Goal: Transaction & Acquisition: Purchase product/service

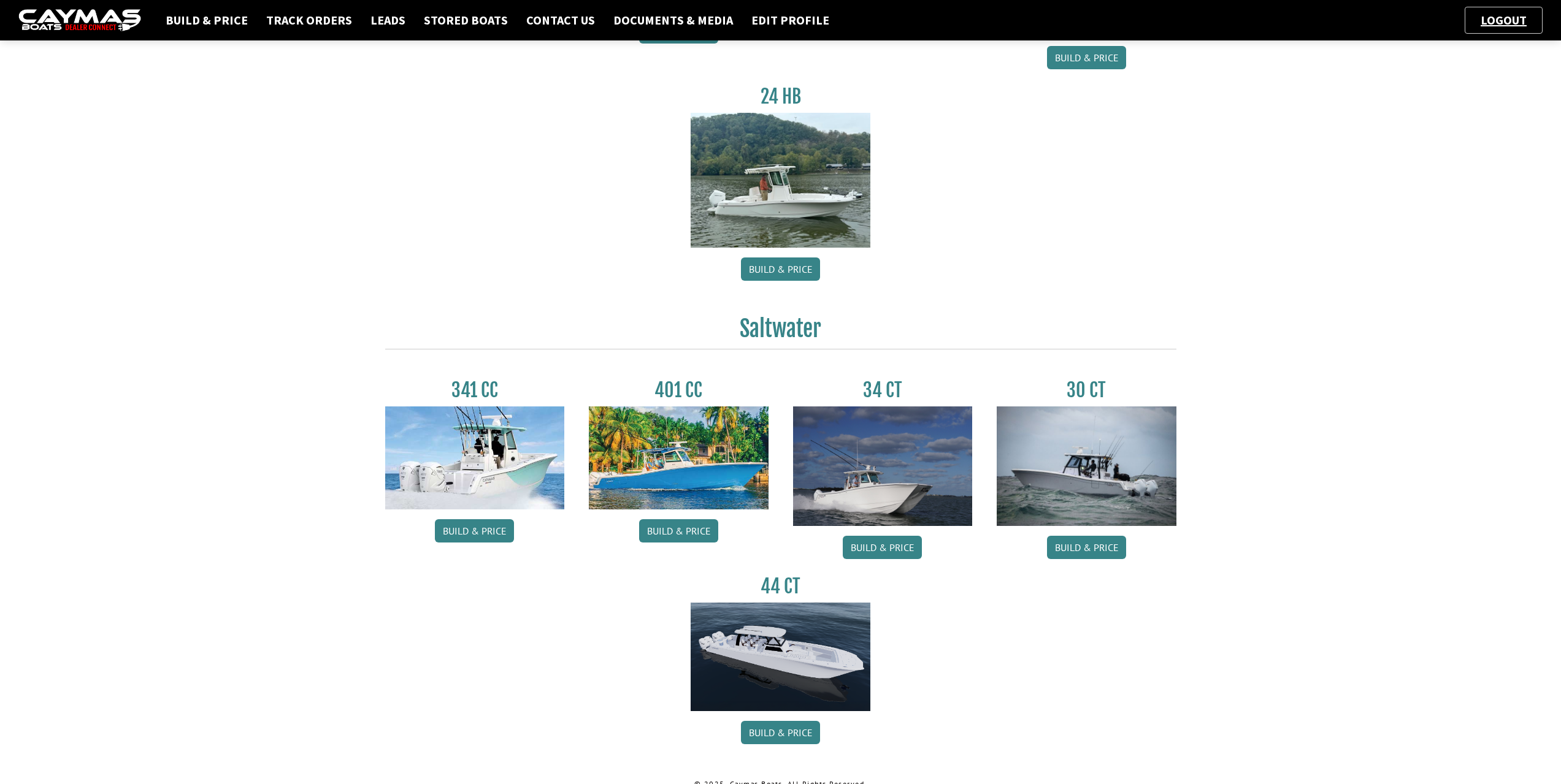
scroll to position [288, 0]
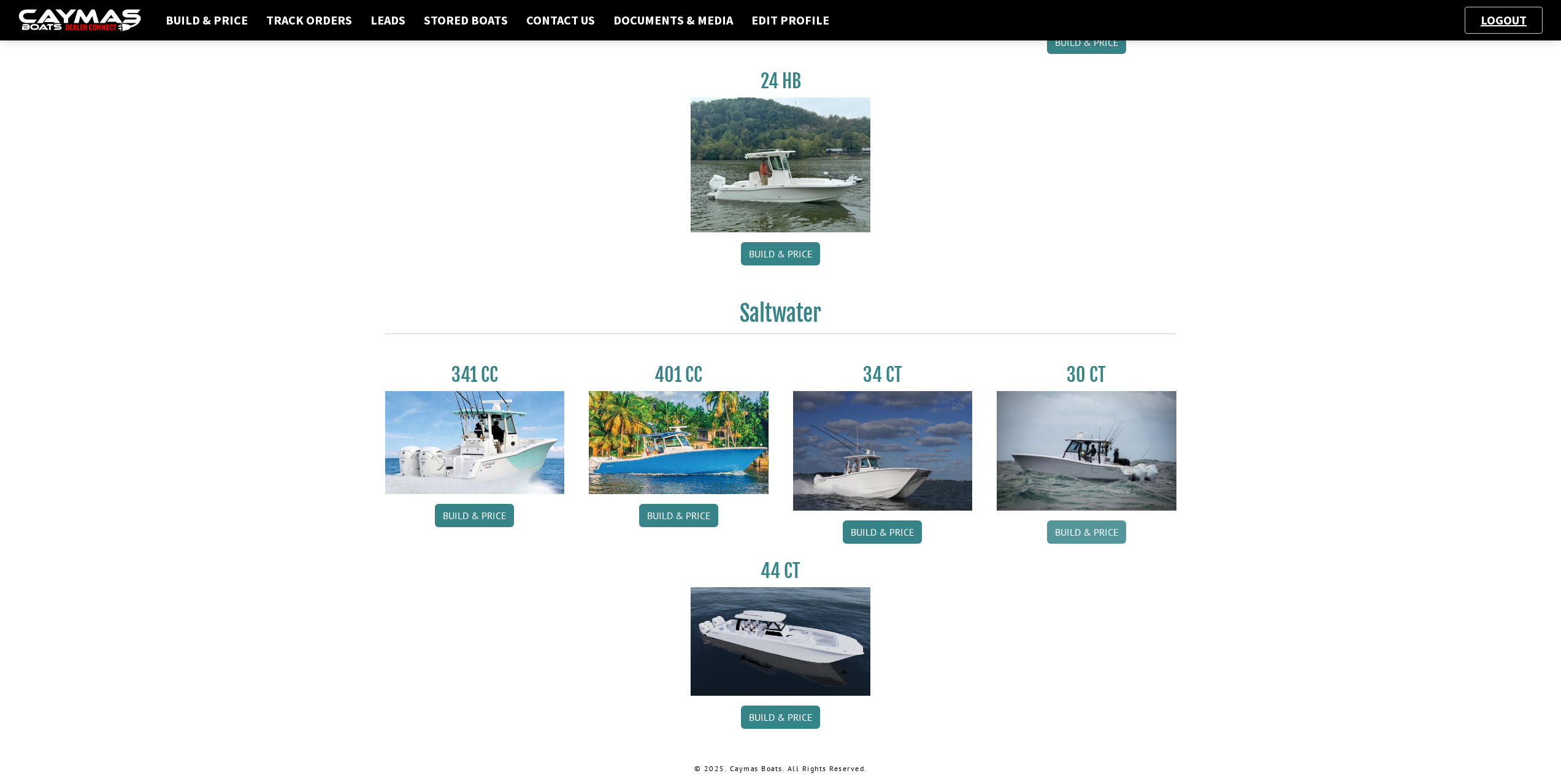
click at [1102, 527] on link "Build & Price" at bounding box center [1087, 532] width 79 height 23
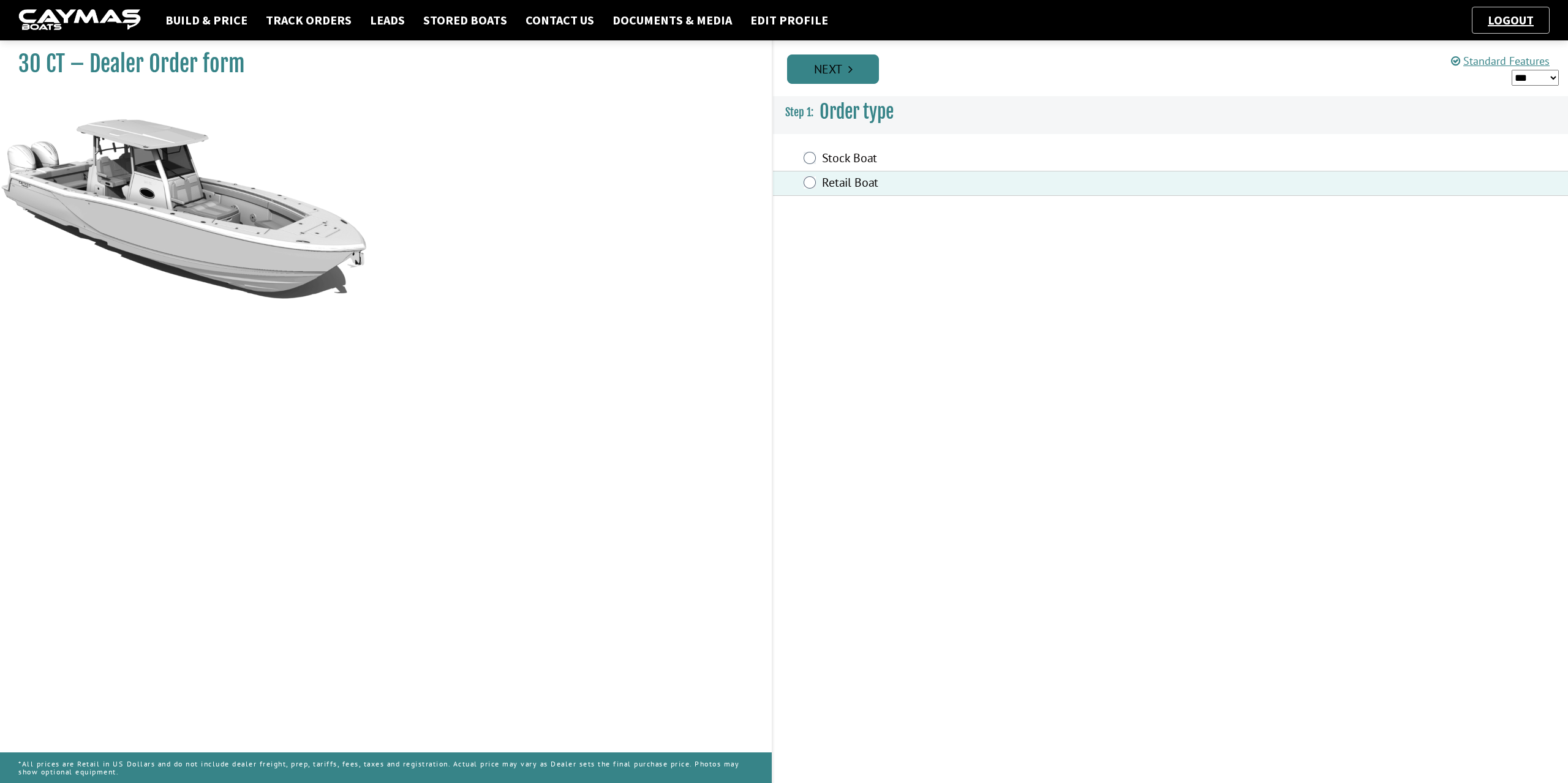
click at [854, 80] on link "Next" at bounding box center [833, 69] width 92 height 29
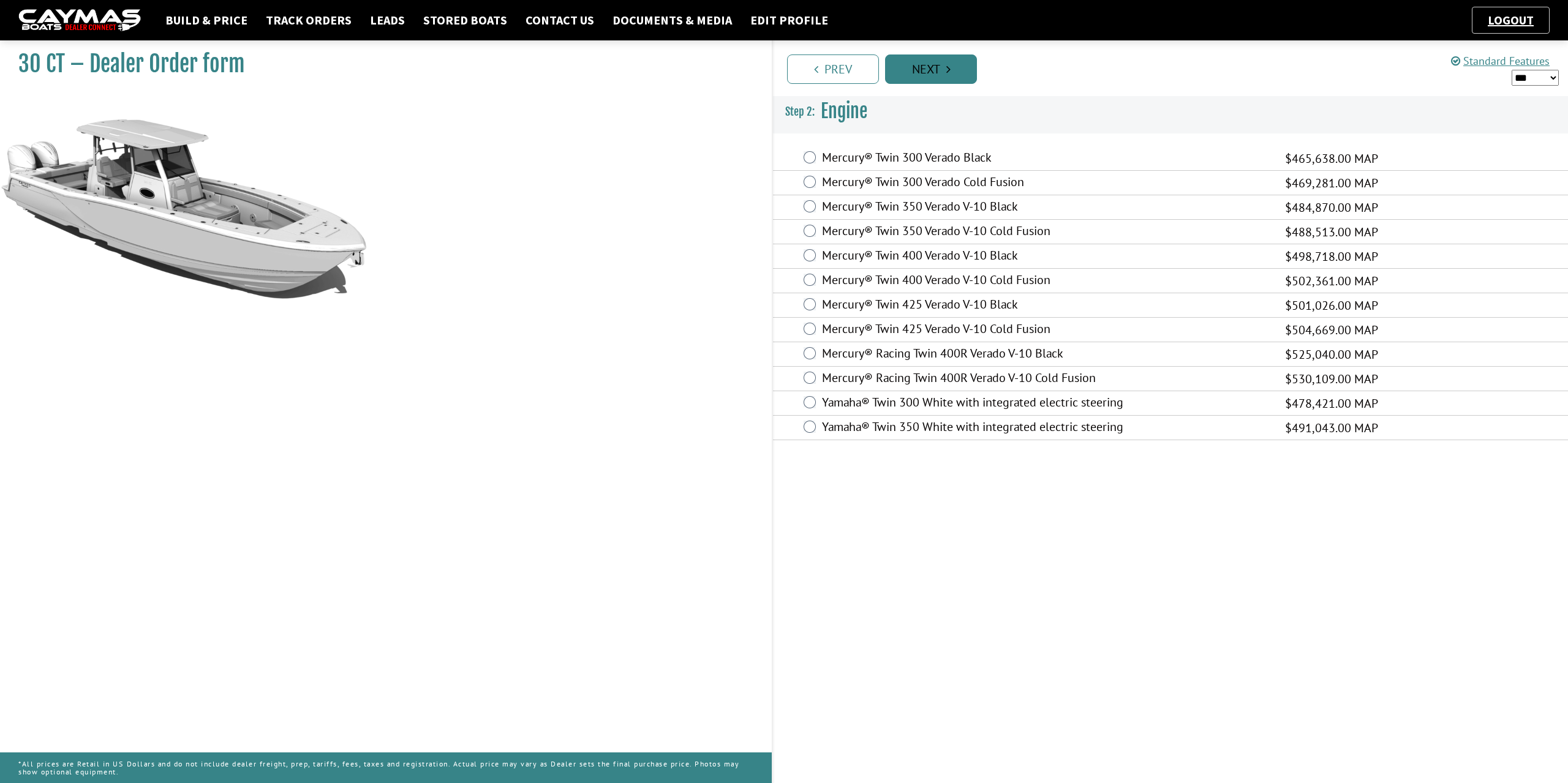
click at [917, 66] on link "Next" at bounding box center [931, 69] width 92 height 29
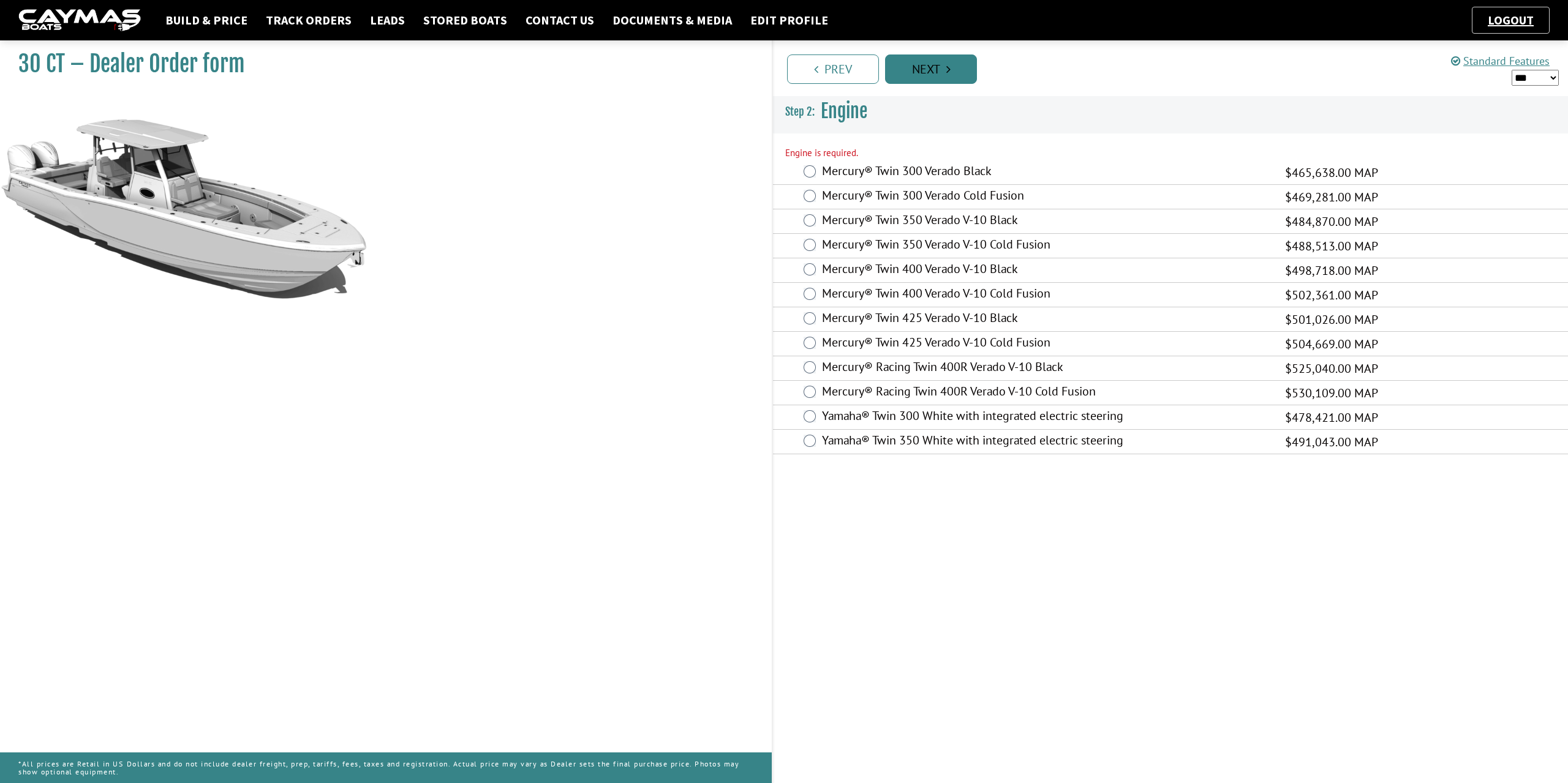
click at [917, 66] on link "Next" at bounding box center [931, 69] width 92 height 29
click at [818, 209] on div "Mercury® Twin 350 Verado V-10 Black $484,870.00 MAP $315,166.00 $484,870.00" at bounding box center [1170, 221] width 795 height 25
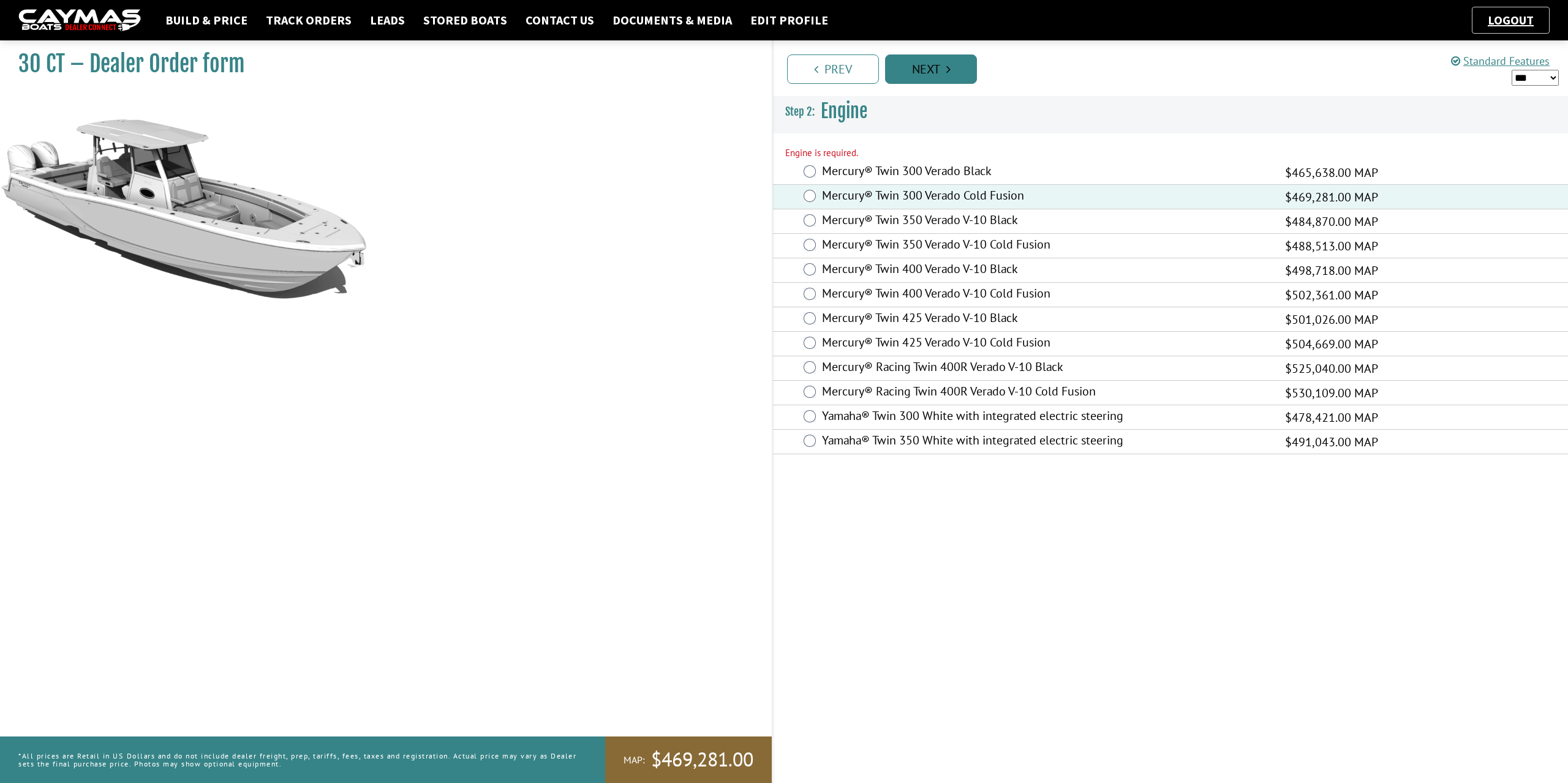
click at [944, 73] on link "Next" at bounding box center [931, 69] width 92 height 29
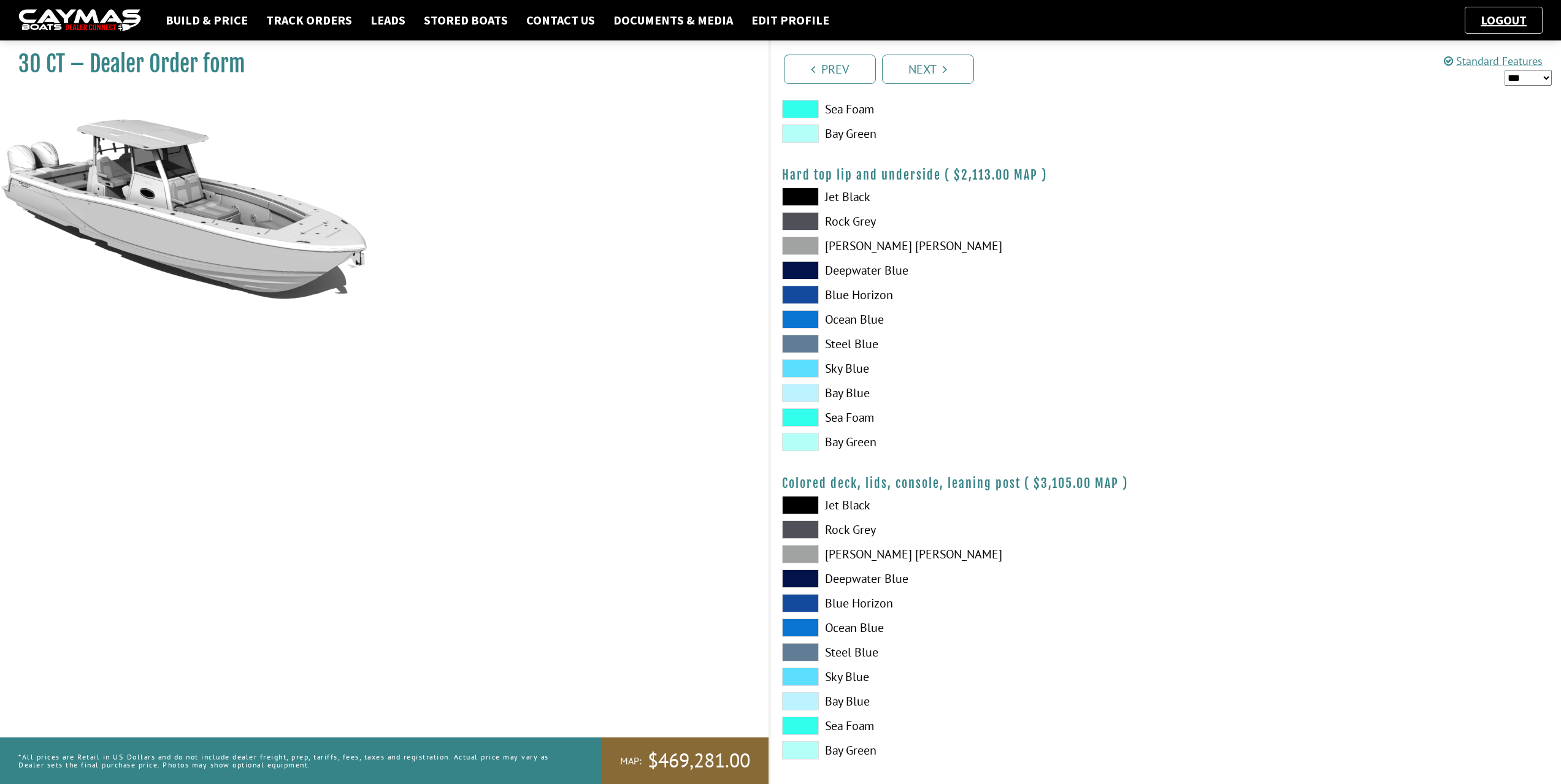
scroll to position [1139, 0]
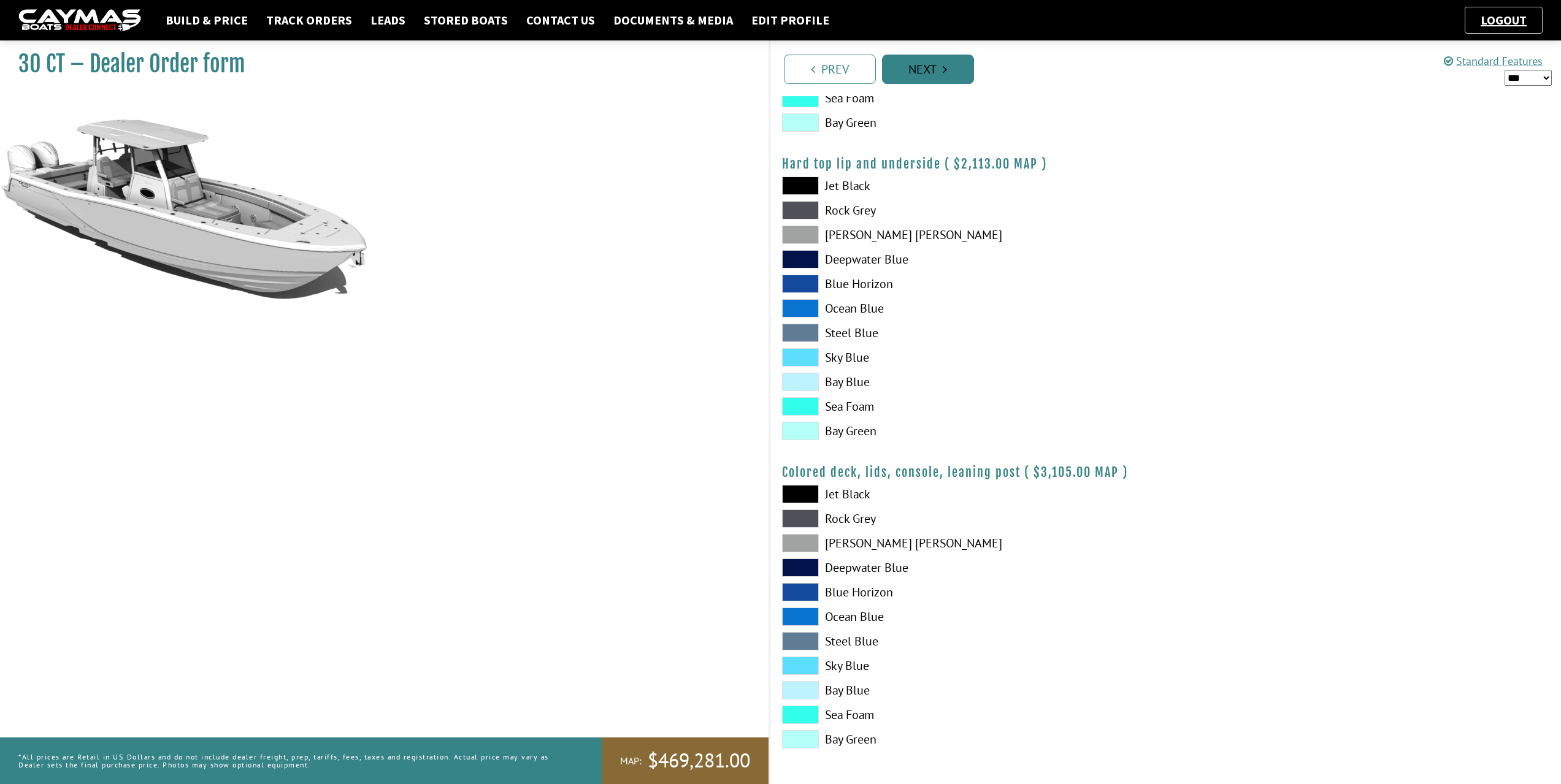
click at [948, 74] on link "Next" at bounding box center [928, 69] width 92 height 29
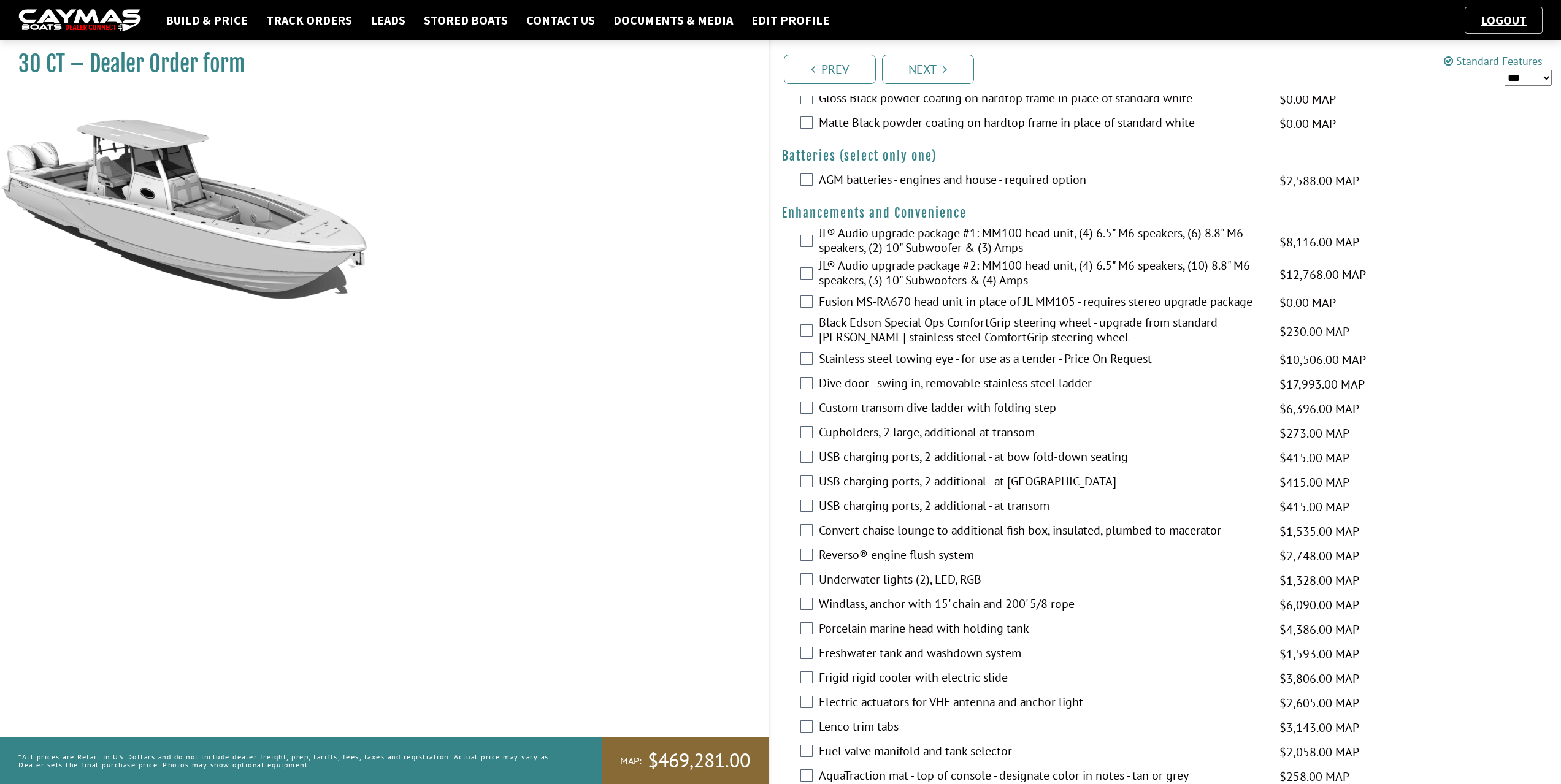
scroll to position [306, 0]
click at [1549, 76] on select "*** ****** ******" at bounding box center [1528, 77] width 47 height 16
select select "*"
click at [1505, 70] on select "*** ****** ******" at bounding box center [1528, 77] width 47 height 16
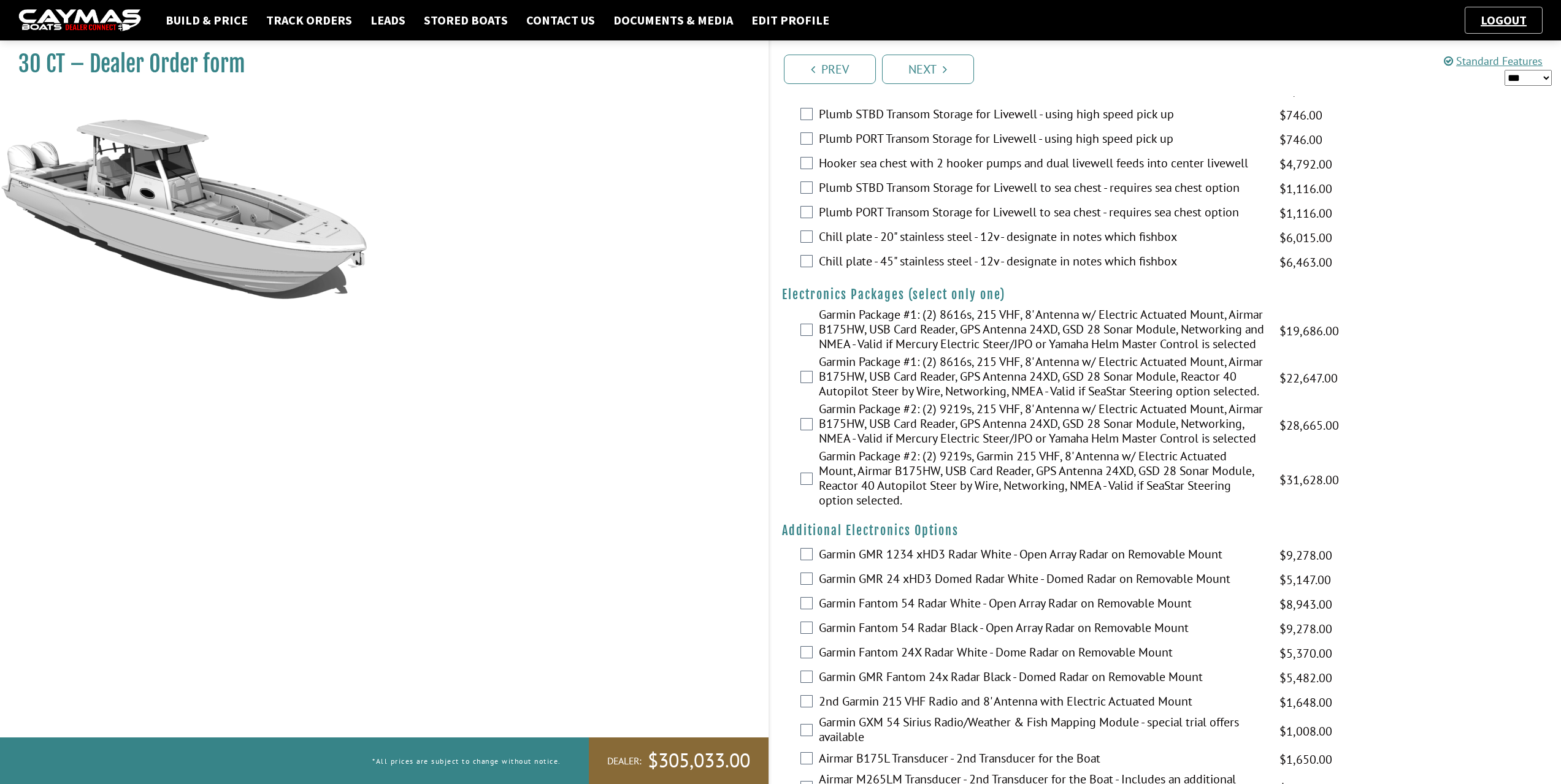
scroll to position [1595, 0]
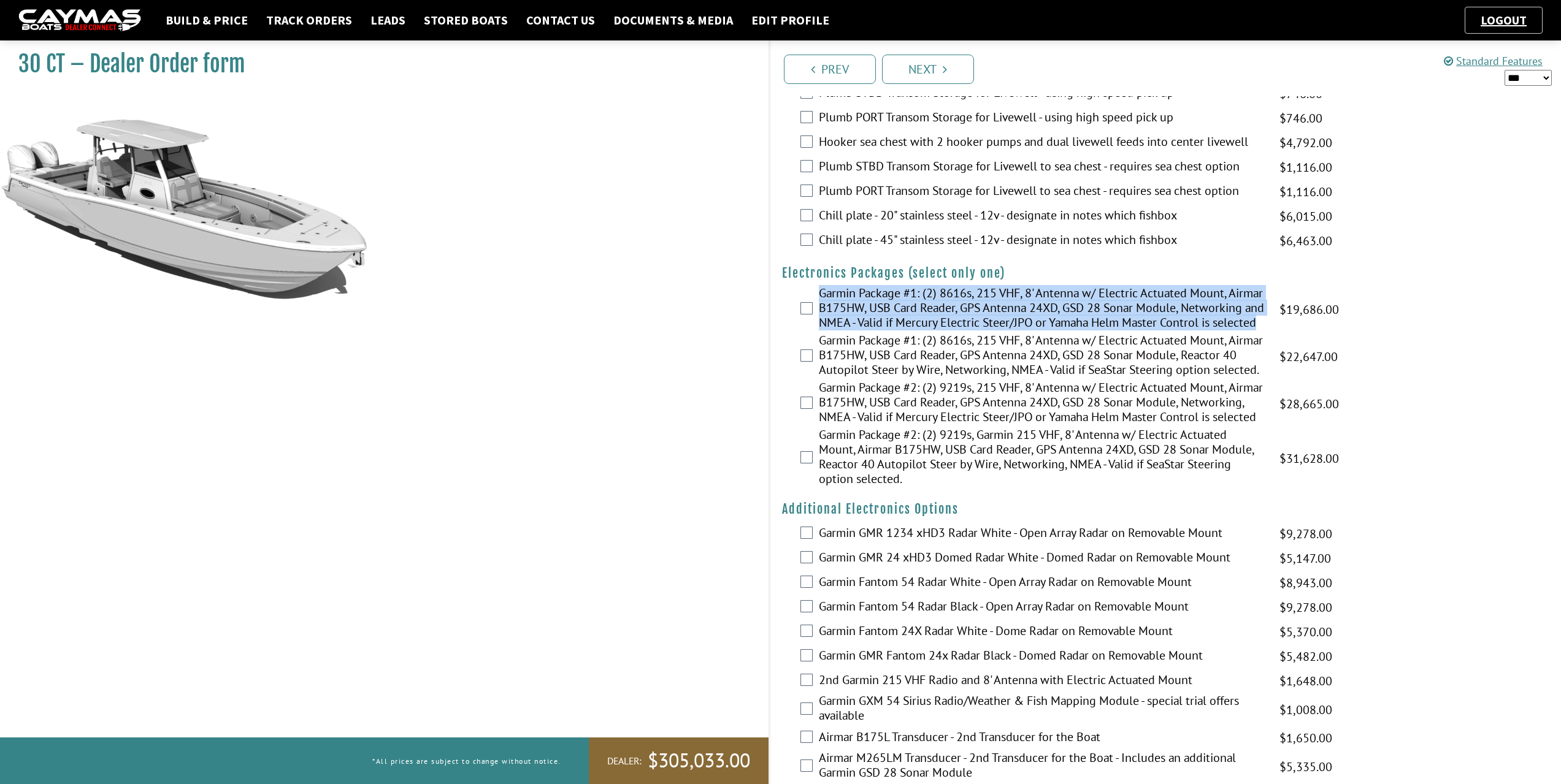
drag, startPoint x: 930, startPoint y: 347, endPoint x: 817, endPoint y: 302, distance: 121.6
click at [817, 302] on div "Garmin Package #1: (2) 8616s, 215 VHF, 8' Antenna w/ Electric Actuated Mount, A…" at bounding box center [1166, 309] width 792 height 47
copy label "Garmin Package #1: (2) 8616s, 215 VHF, 8' Antenna w/ Electric Actuated Mount, A…"
